Goal: Communication & Community: Answer question/provide support

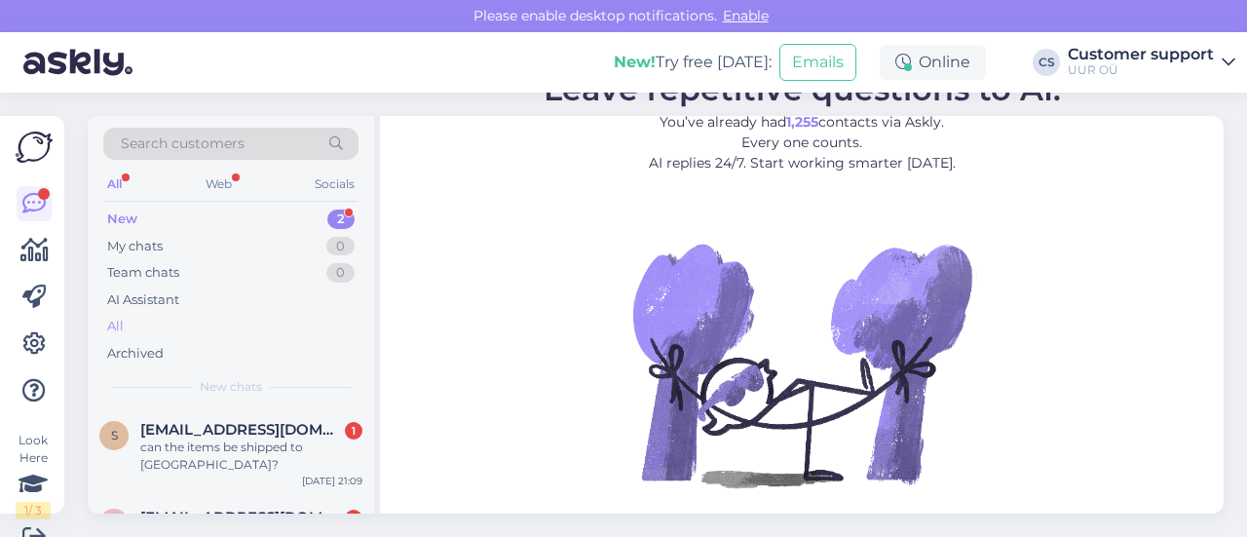
scroll to position [2, 0]
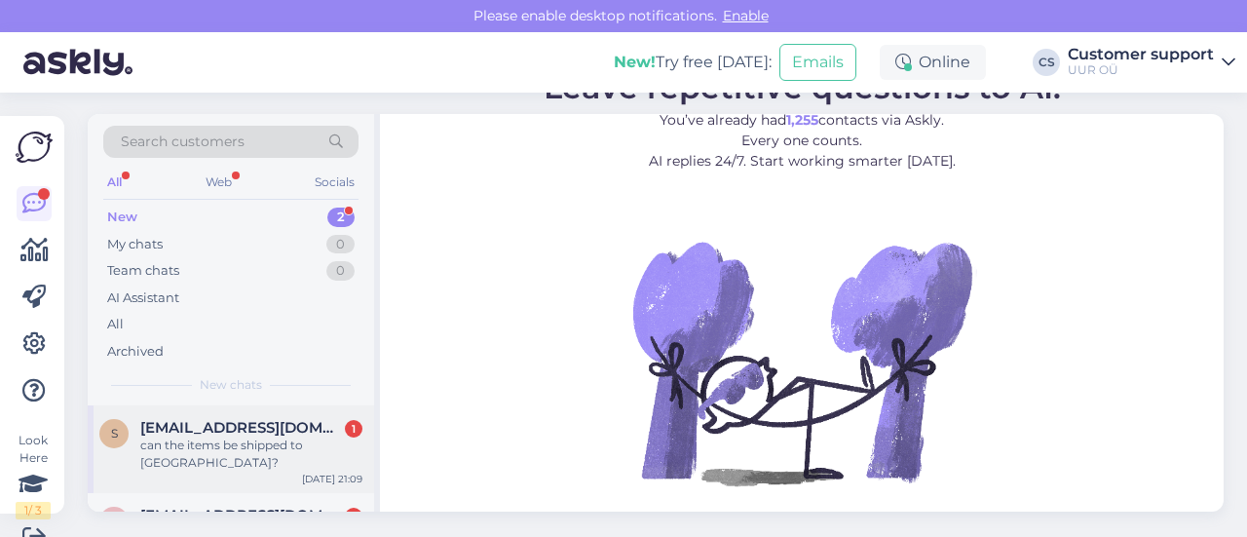
click at [218, 441] on div "can the items be shipped to [GEOGRAPHIC_DATA]?" at bounding box center [251, 453] width 222 height 35
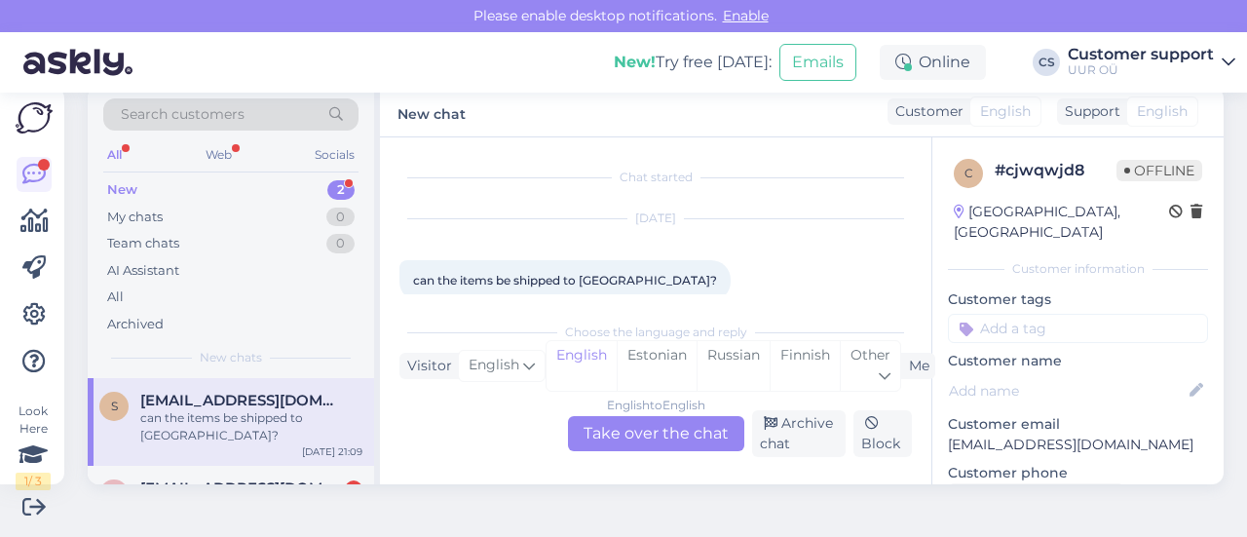
scroll to position [27, 0]
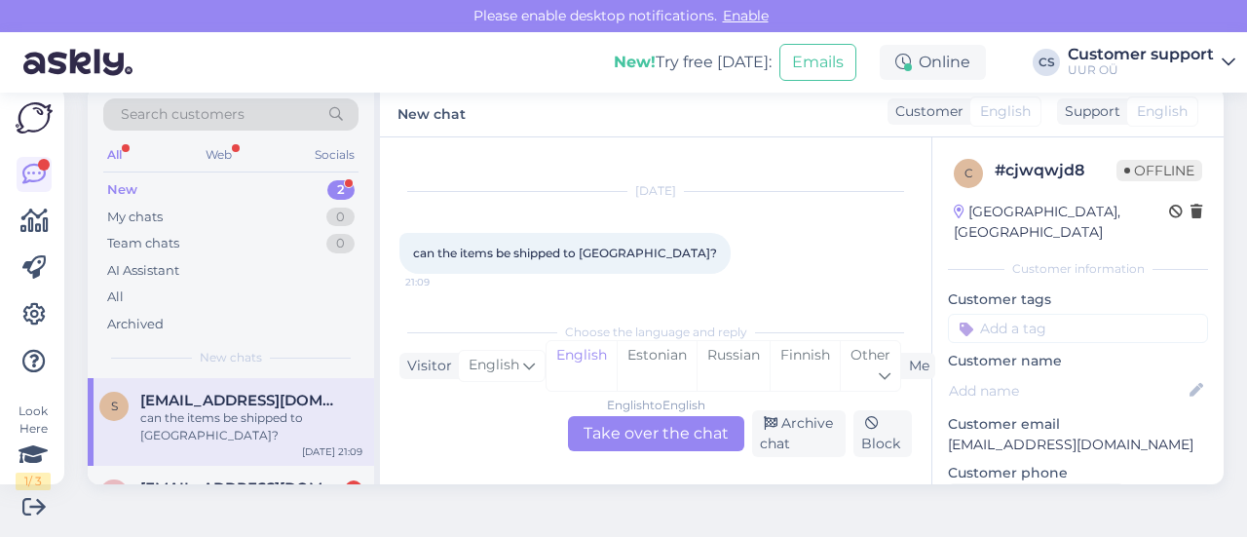
click at [673, 443] on div "English to English Take over the chat" at bounding box center [656, 433] width 176 height 35
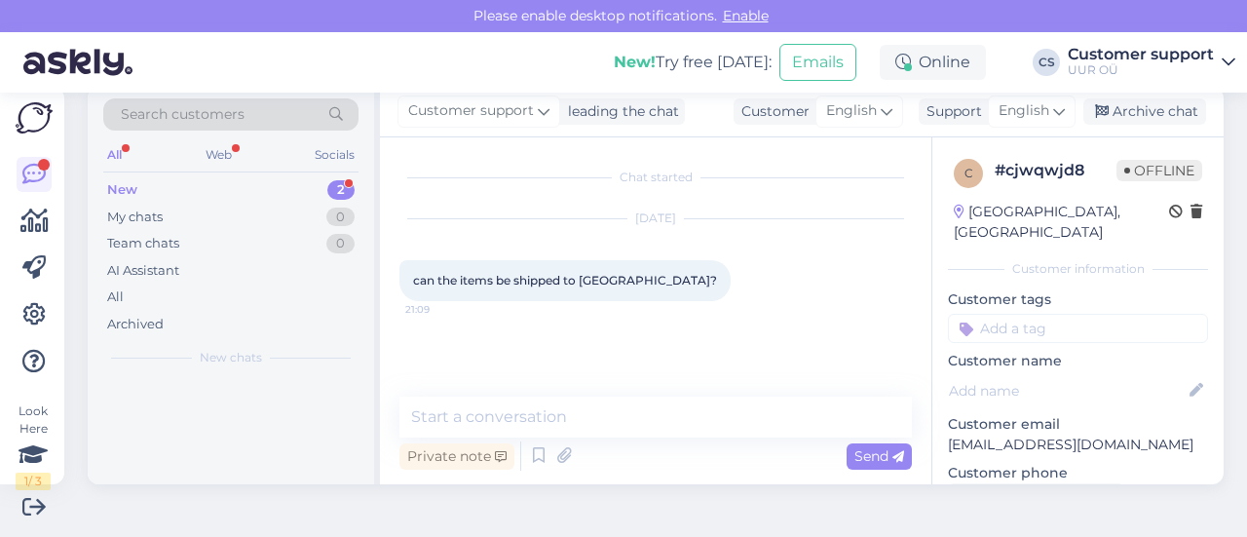
scroll to position [0, 0]
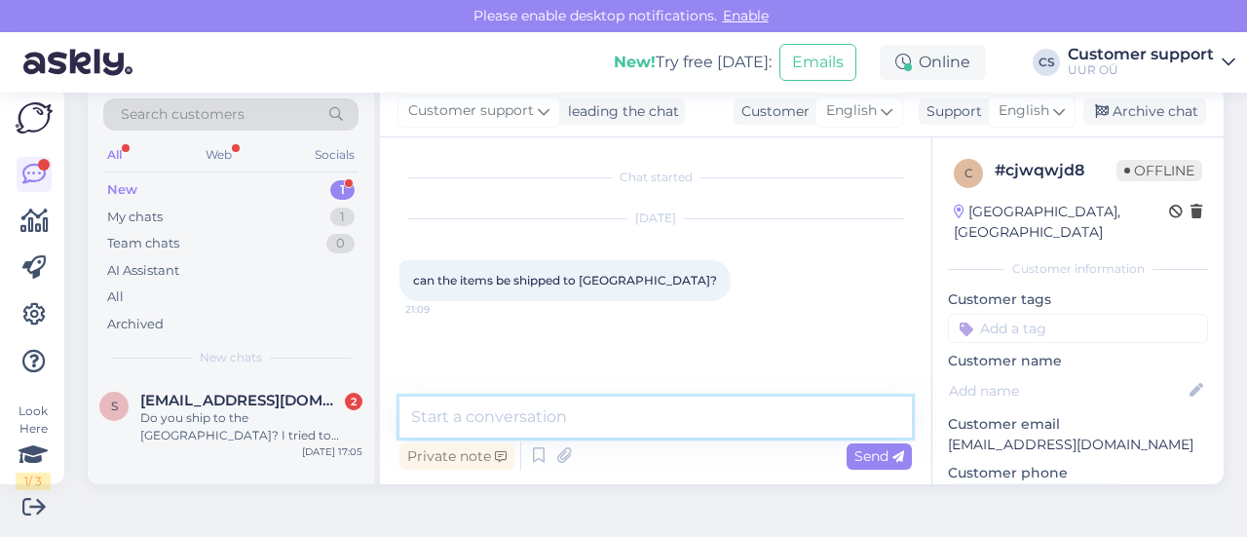
click at [541, 424] on textarea at bounding box center [655, 417] width 512 height 41
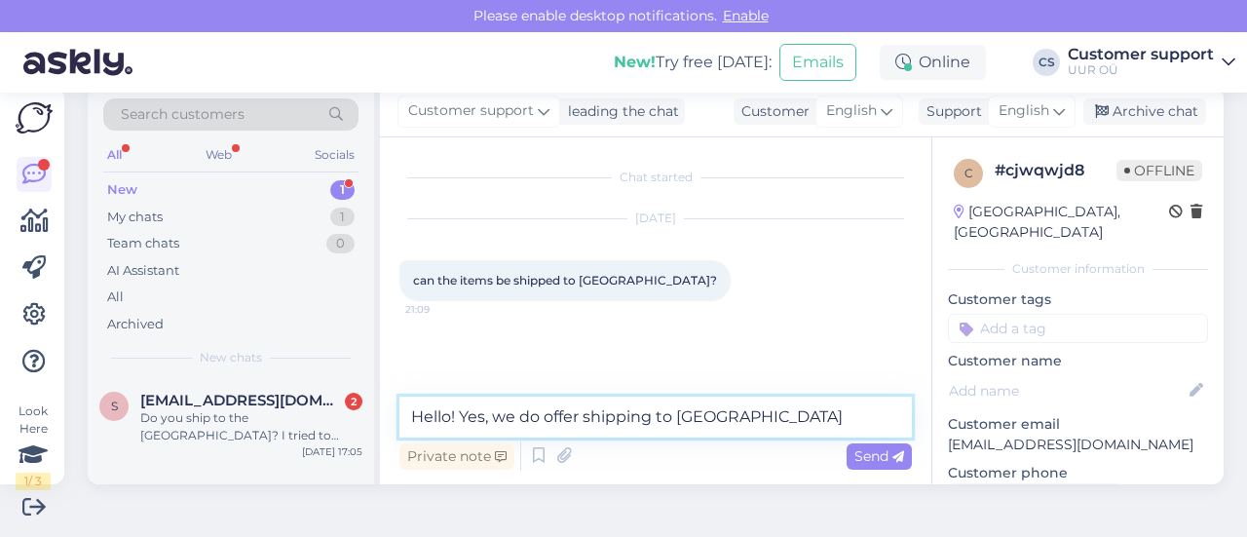
click at [801, 412] on textarea "Hello! Yes, we do offer shipping to [GEOGRAPHIC_DATA]" at bounding box center [655, 417] width 512 height 41
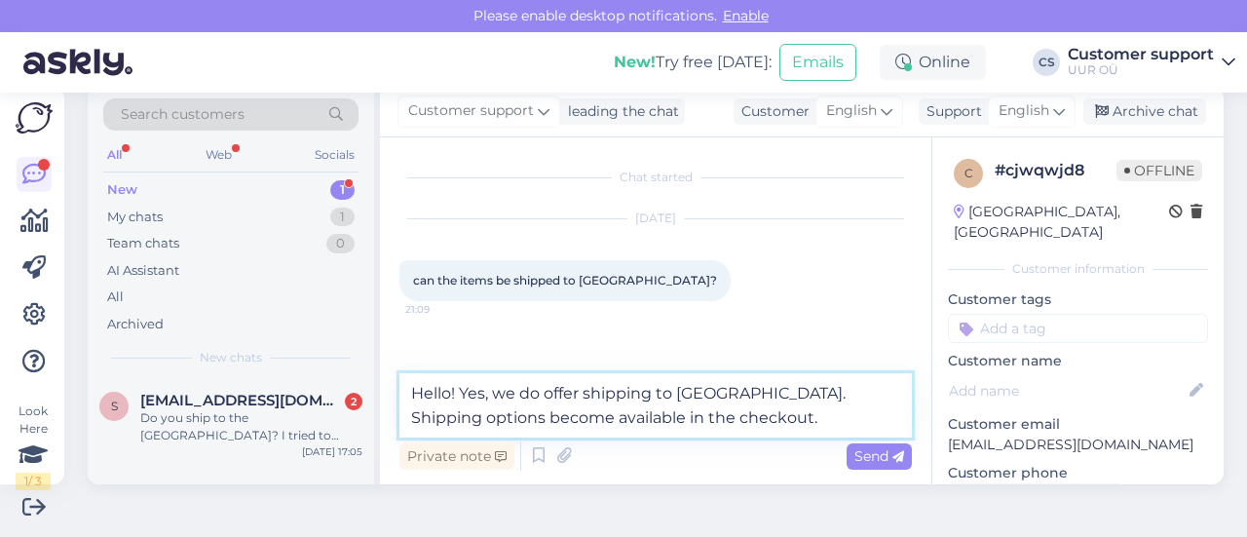
click at [583, 395] on textarea "Hello! Yes, we do offer shipping to [GEOGRAPHIC_DATA]. Shipping options become …" at bounding box center [655, 405] width 512 height 64
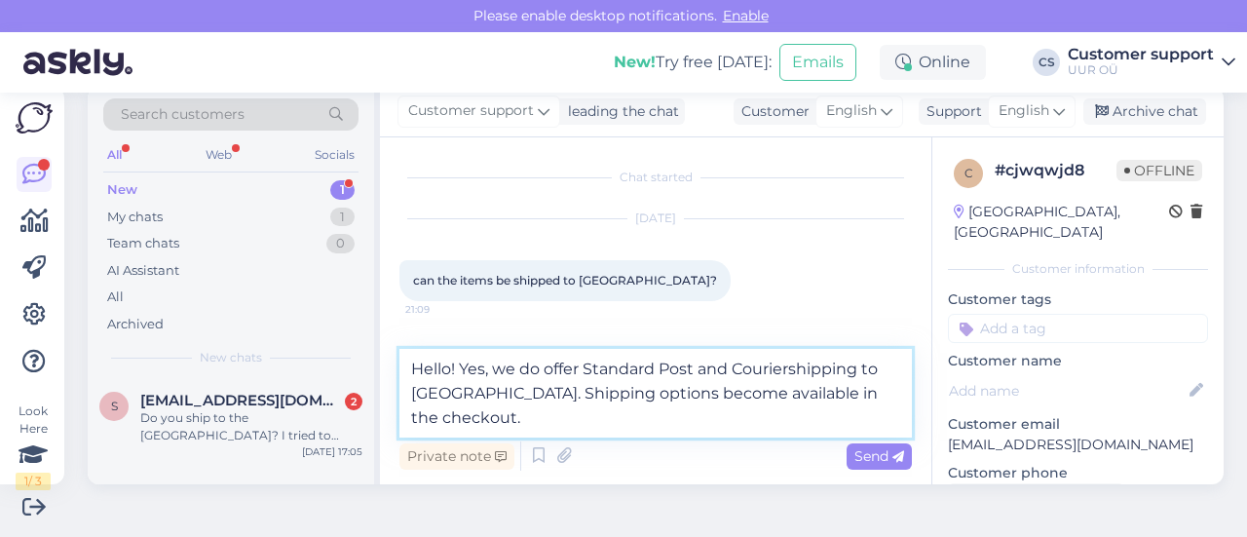
type textarea "Hello! Yes, we do offer Standard Post and Courier shipping to [GEOGRAPHIC_DATA]…"
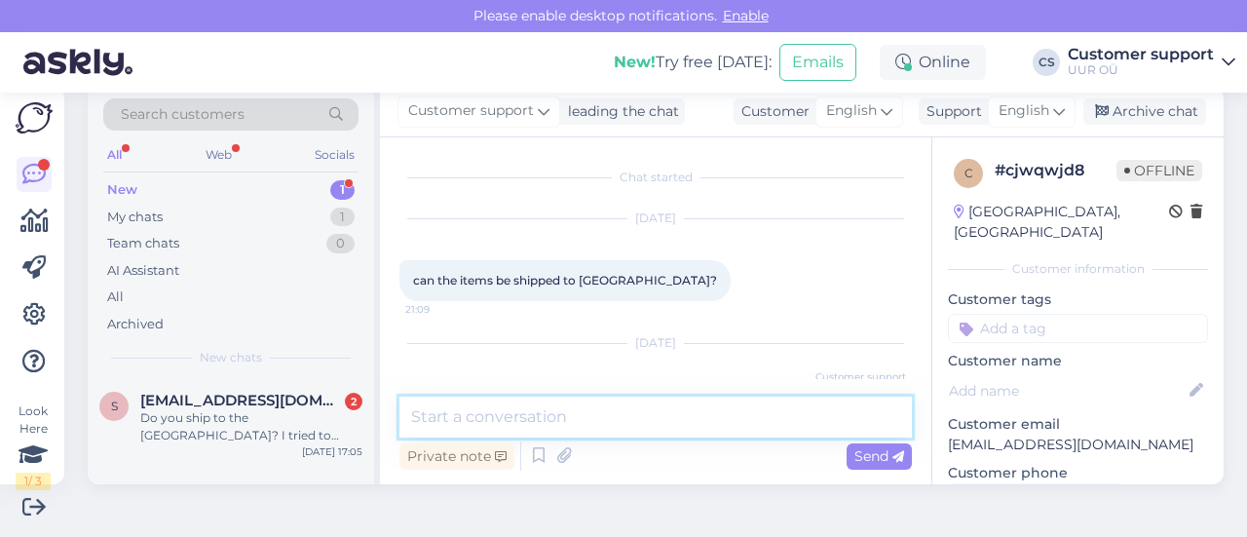
scroll to position [102, 0]
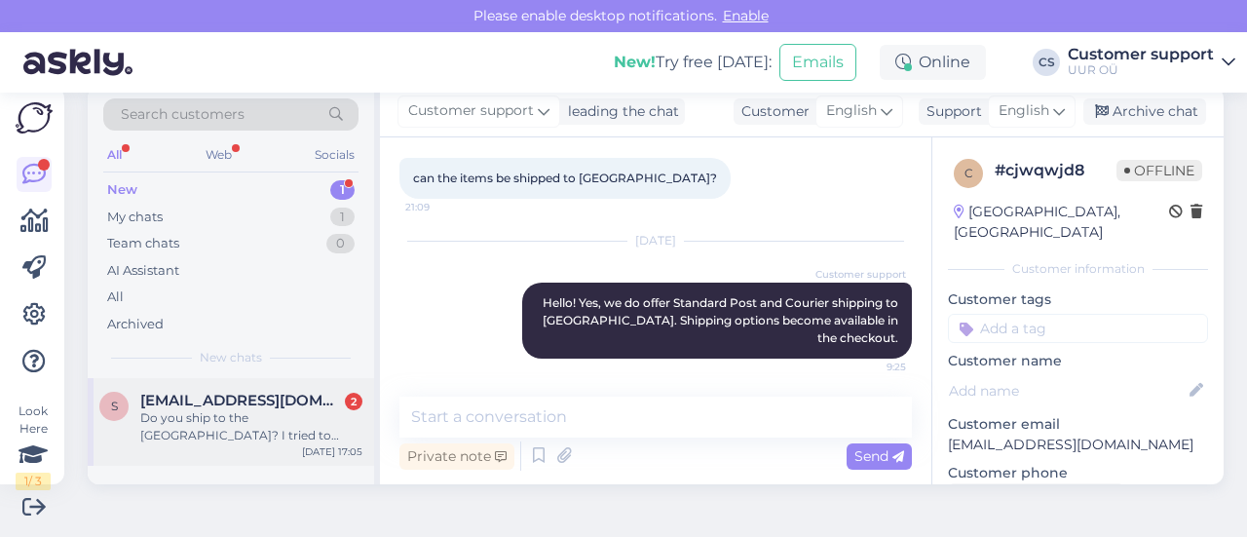
click at [280, 420] on div "Do you ship to the [GEOGRAPHIC_DATA]? I tried to place and order, but when I ge…" at bounding box center [251, 426] width 222 height 35
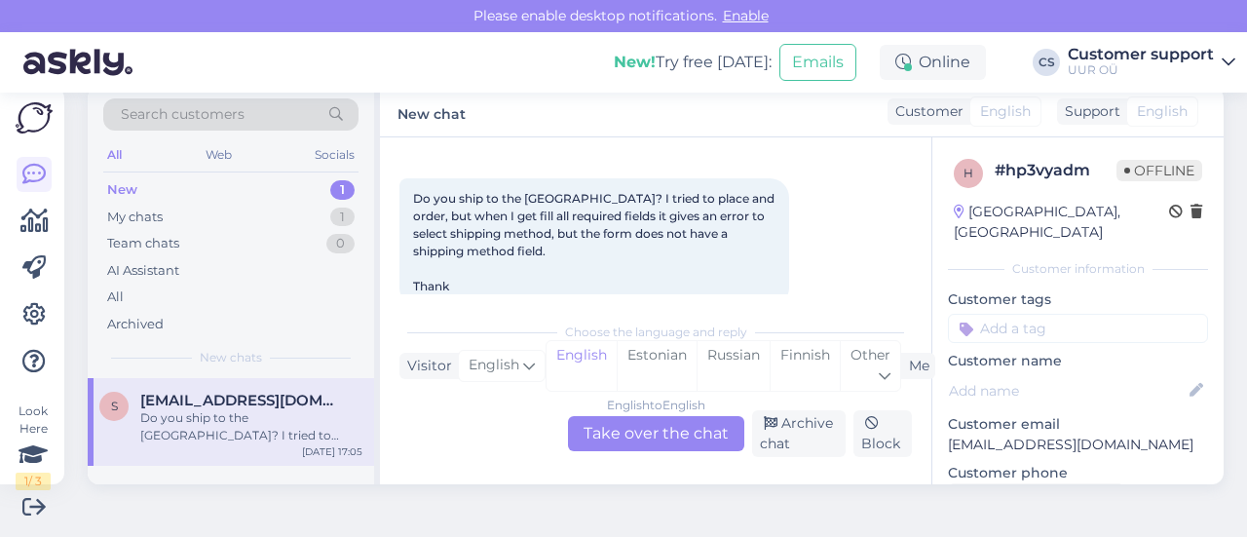
click at [653, 427] on div "English to English Take over the chat" at bounding box center [656, 433] width 176 height 35
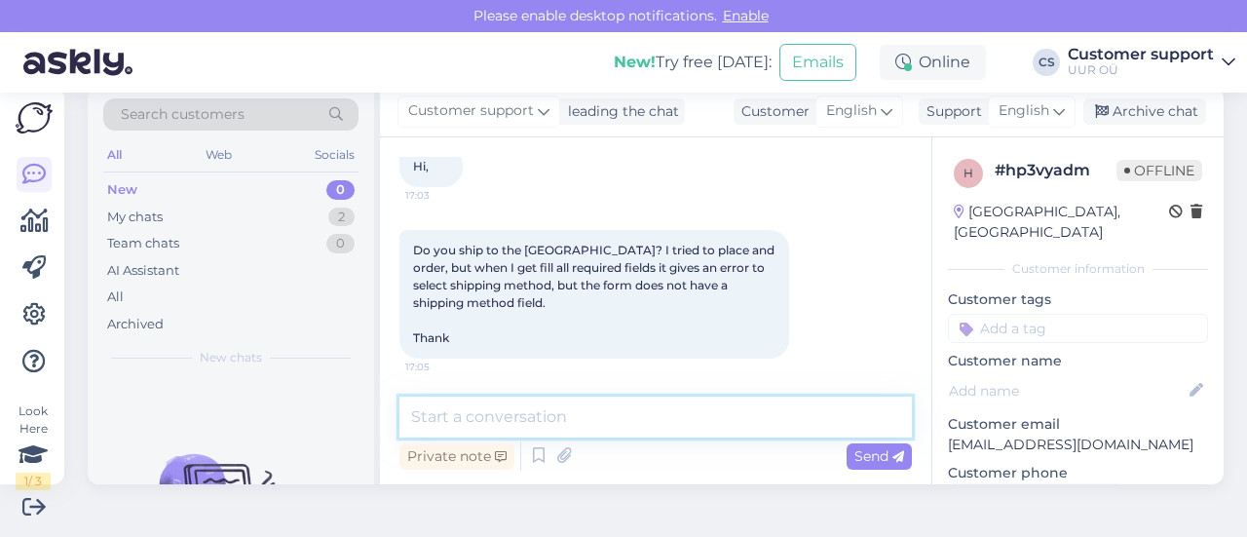
click at [536, 405] on textarea at bounding box center [655, 417] width 512 height 41
click at [540, 410] on textarea at bounding box center [655, 417] width 512 height 41
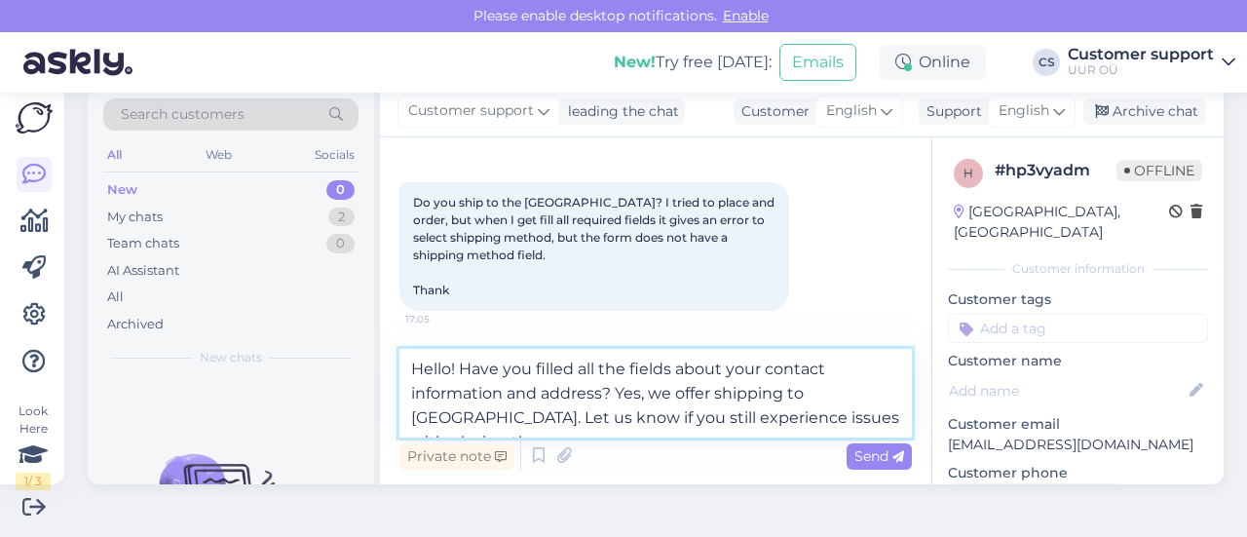
scroll to position [166, 0]
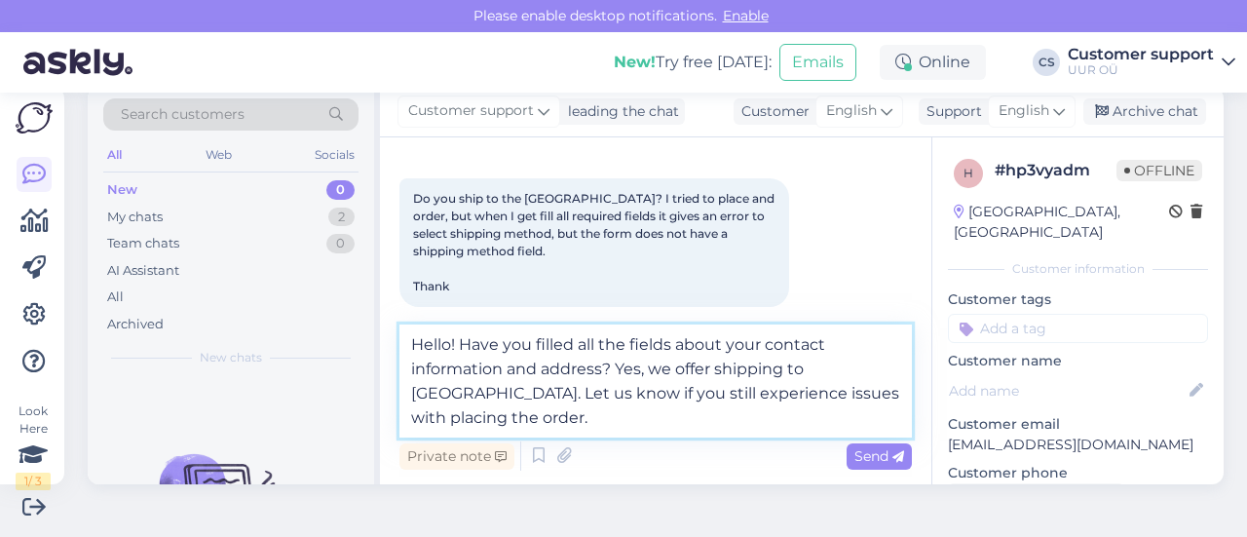
type textarea "Hello! Have you filled all the fields about your contact information and addres…"
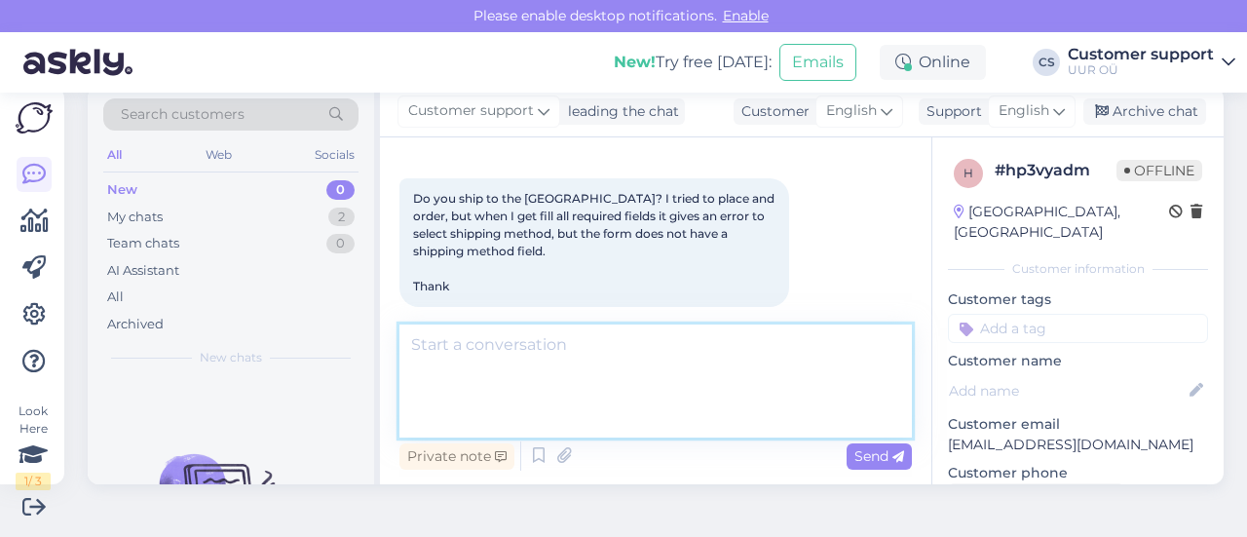
scroll to position [274, 0]
